Goal: Navigation & Orientation: Go to known website

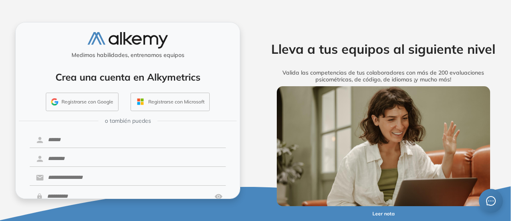
scroll to position [47, 0]
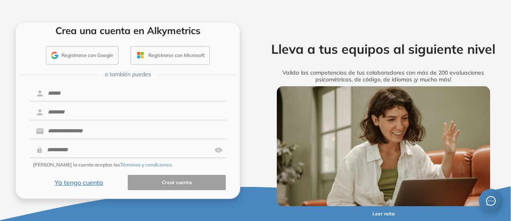
click at [77, 182] on button "Ya tengo cuenta" at bounding box center [79, 183] width 98 height 16
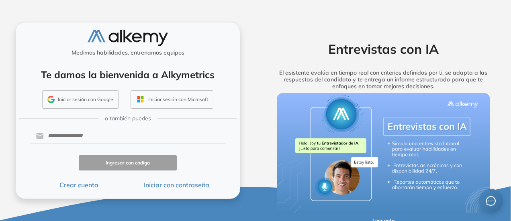
click at [79, 104] on button "Iniciar sesión con Google" at bounding box center [80, 99] width 76 height 18
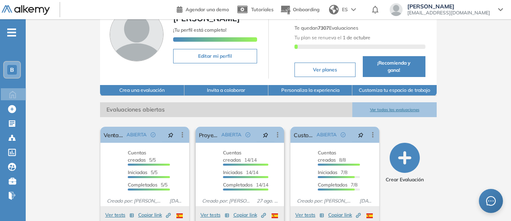
scroll to position [53, 0]
